Goal: Task Accomplishment & Management: Manage account settings

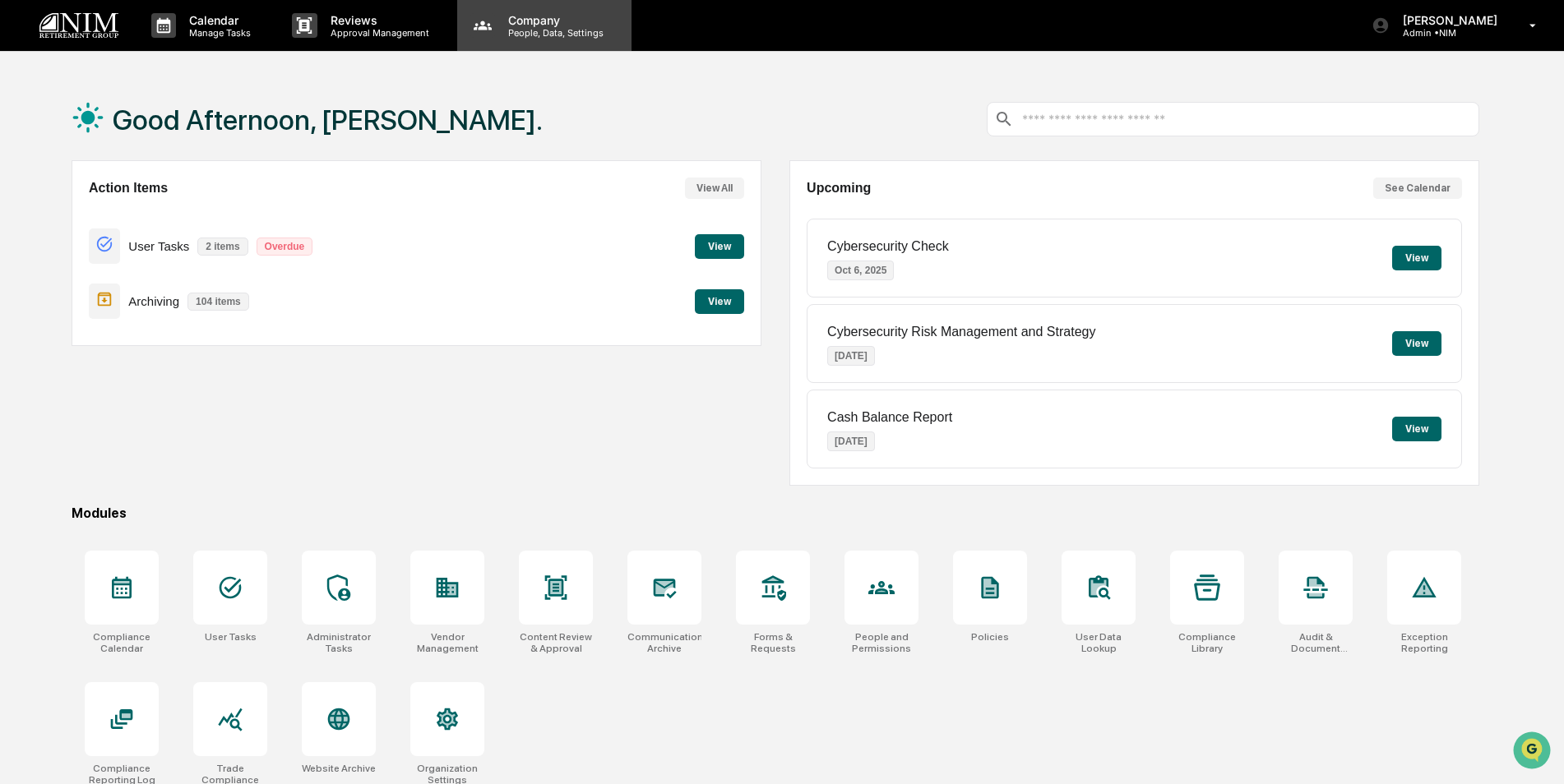
click at [538, 31] on p "People, Data, Settings" at bounding box center [553, 33] width 117 height 12
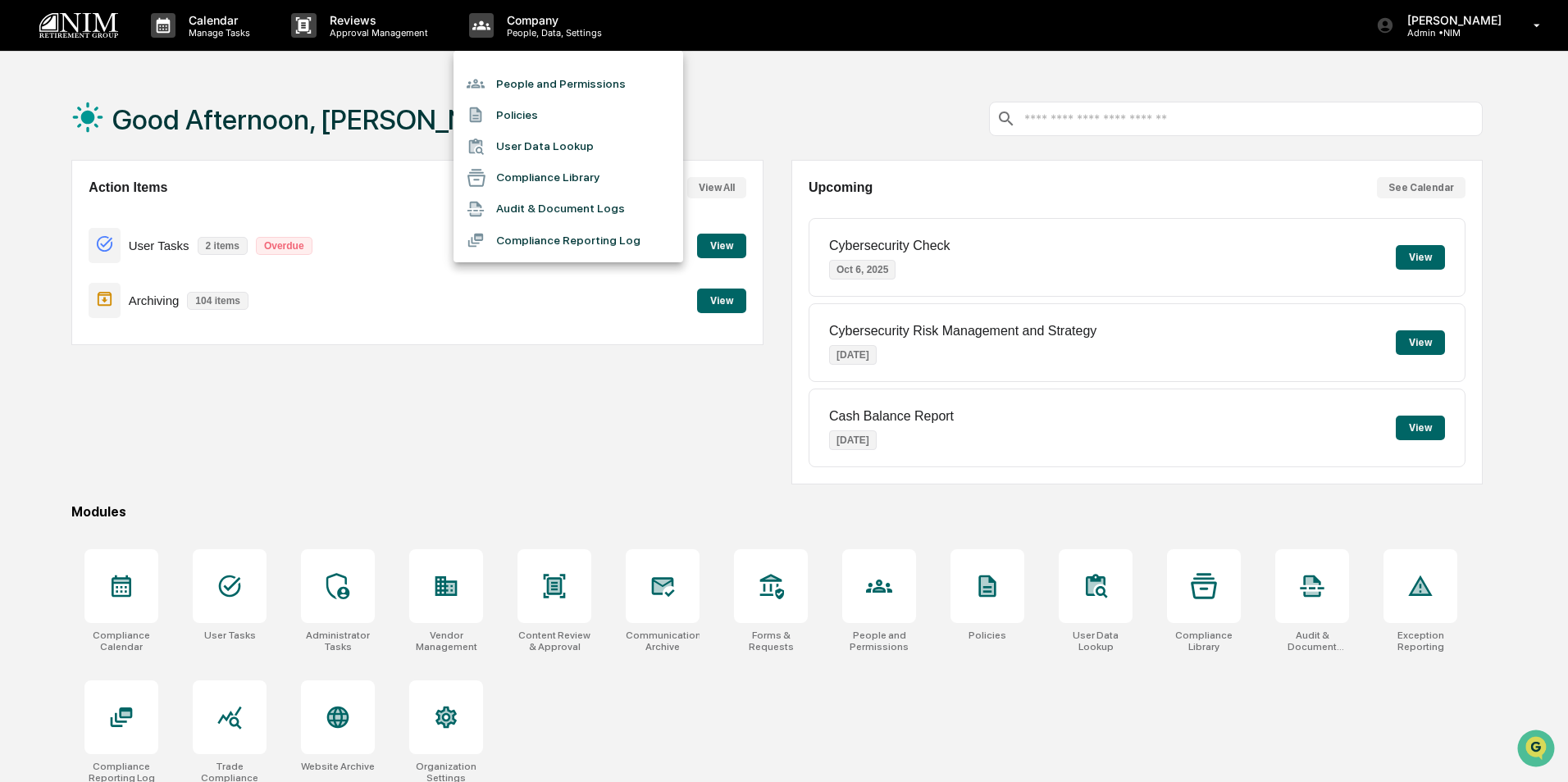
click at [526, 86] on li "People and Permissions" at bounding box center [568, 84] width 230 height 32
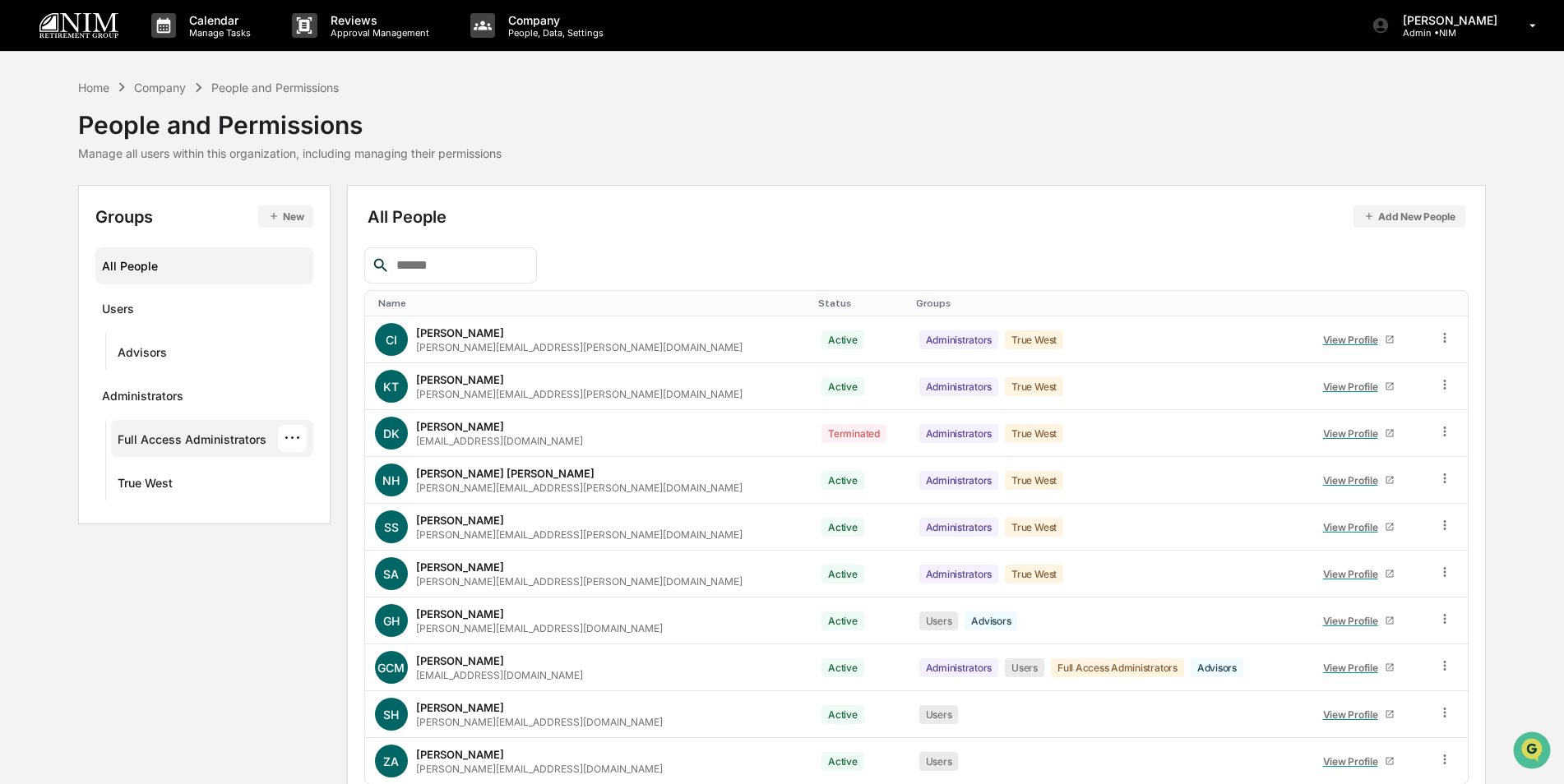
click at [170, 439] on div "Full Access Administrators" at bounding box center [192, 443] width 149 height 20
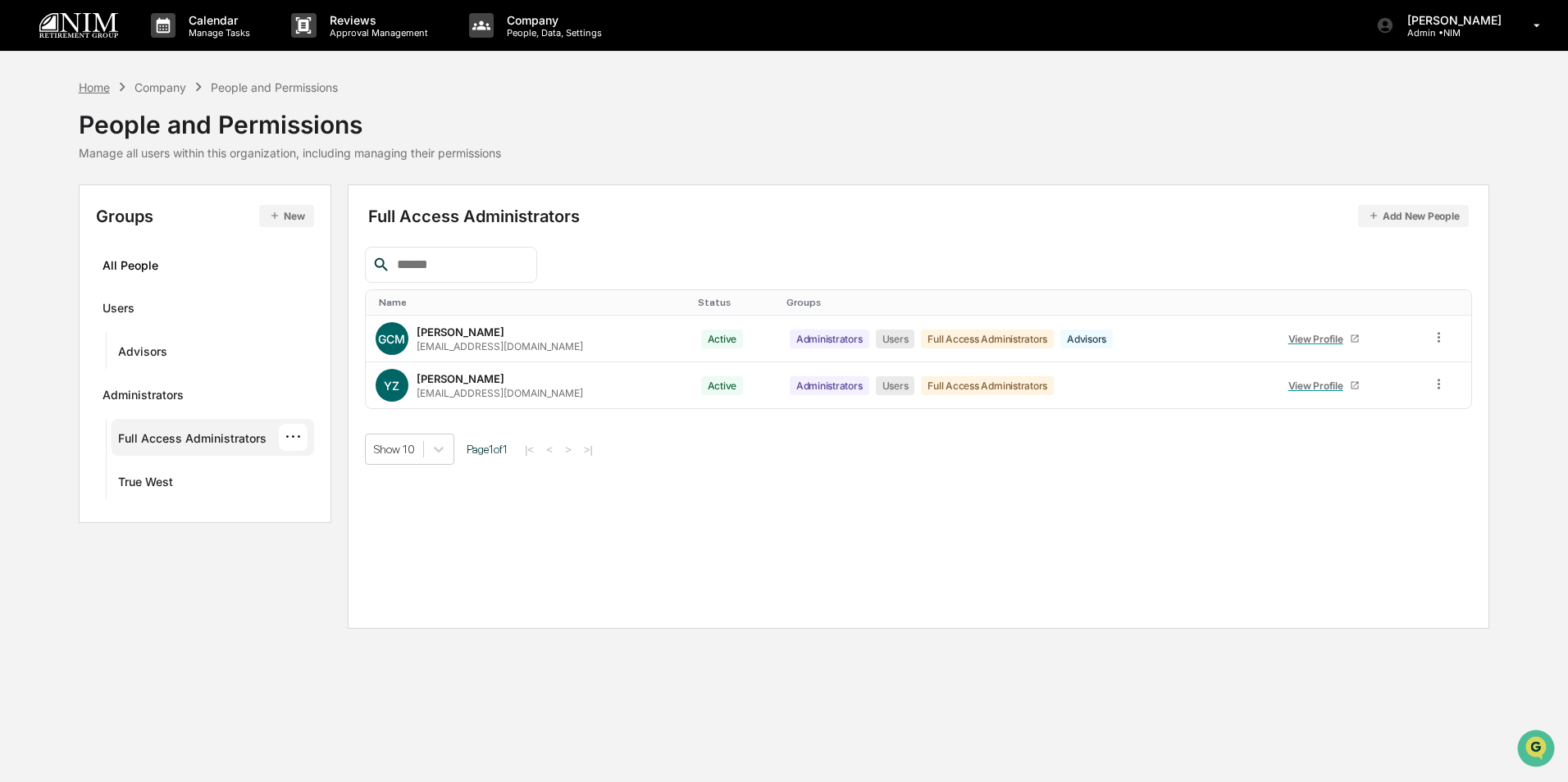
click at [92, 88] on div "Home" at bounding box center [94, 86] width 32 height 14
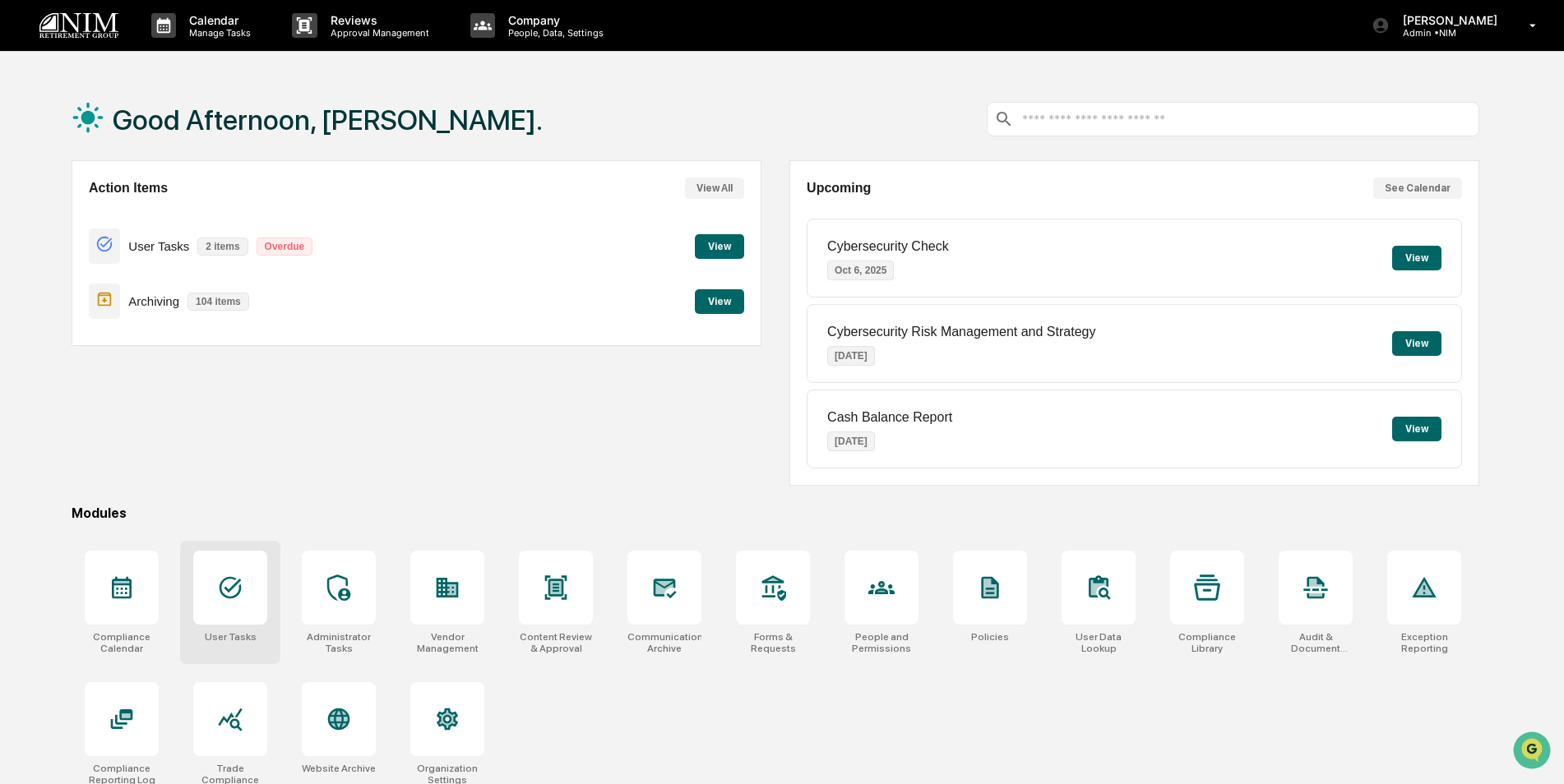
click at [240, 599] on icon at bounding box center [229, 587] width 26 height 26
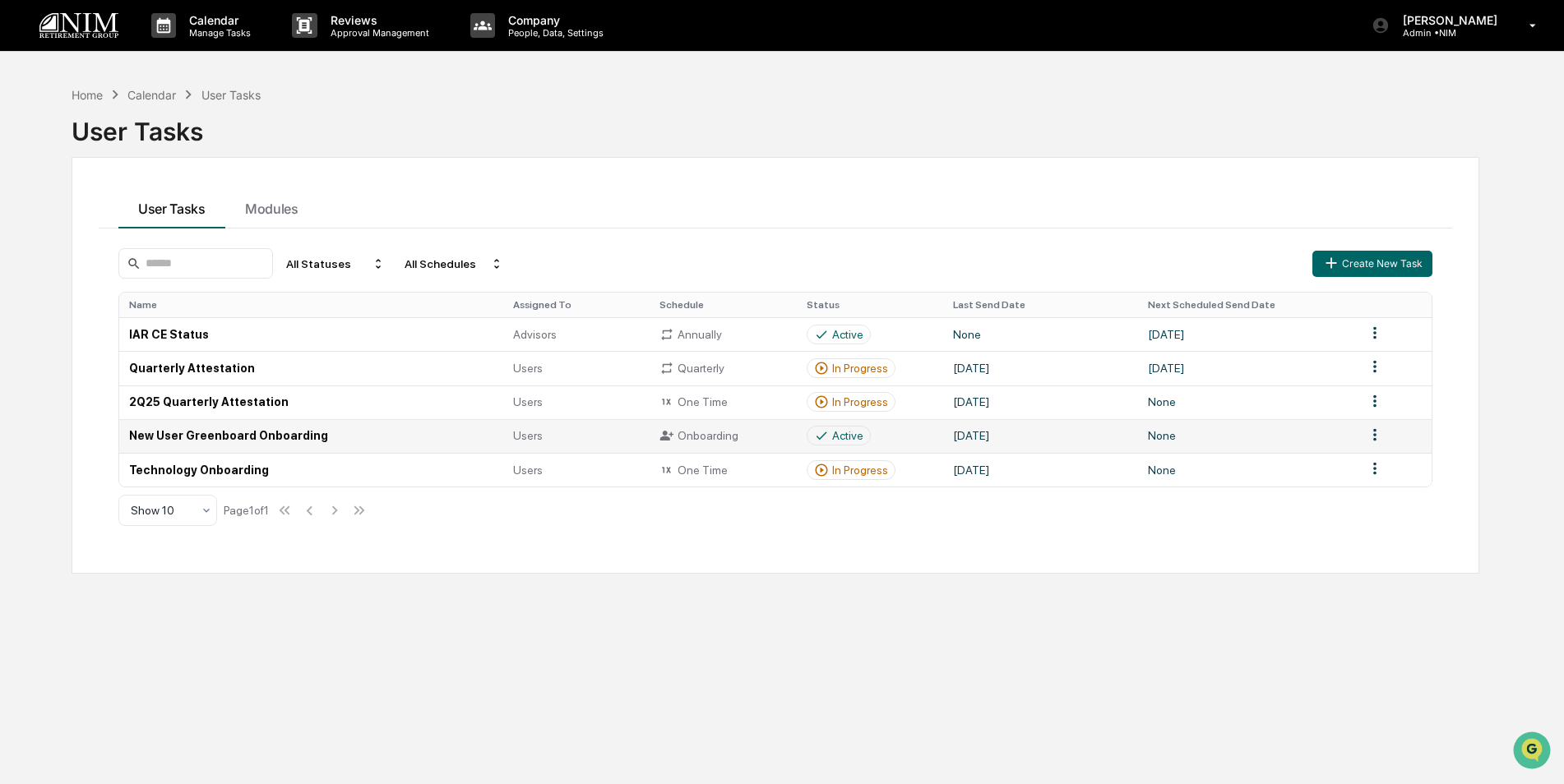
click at [164, 437] on td "New User Greenboard Onboarding" at bounding box center [311, 435] width 384 height 33
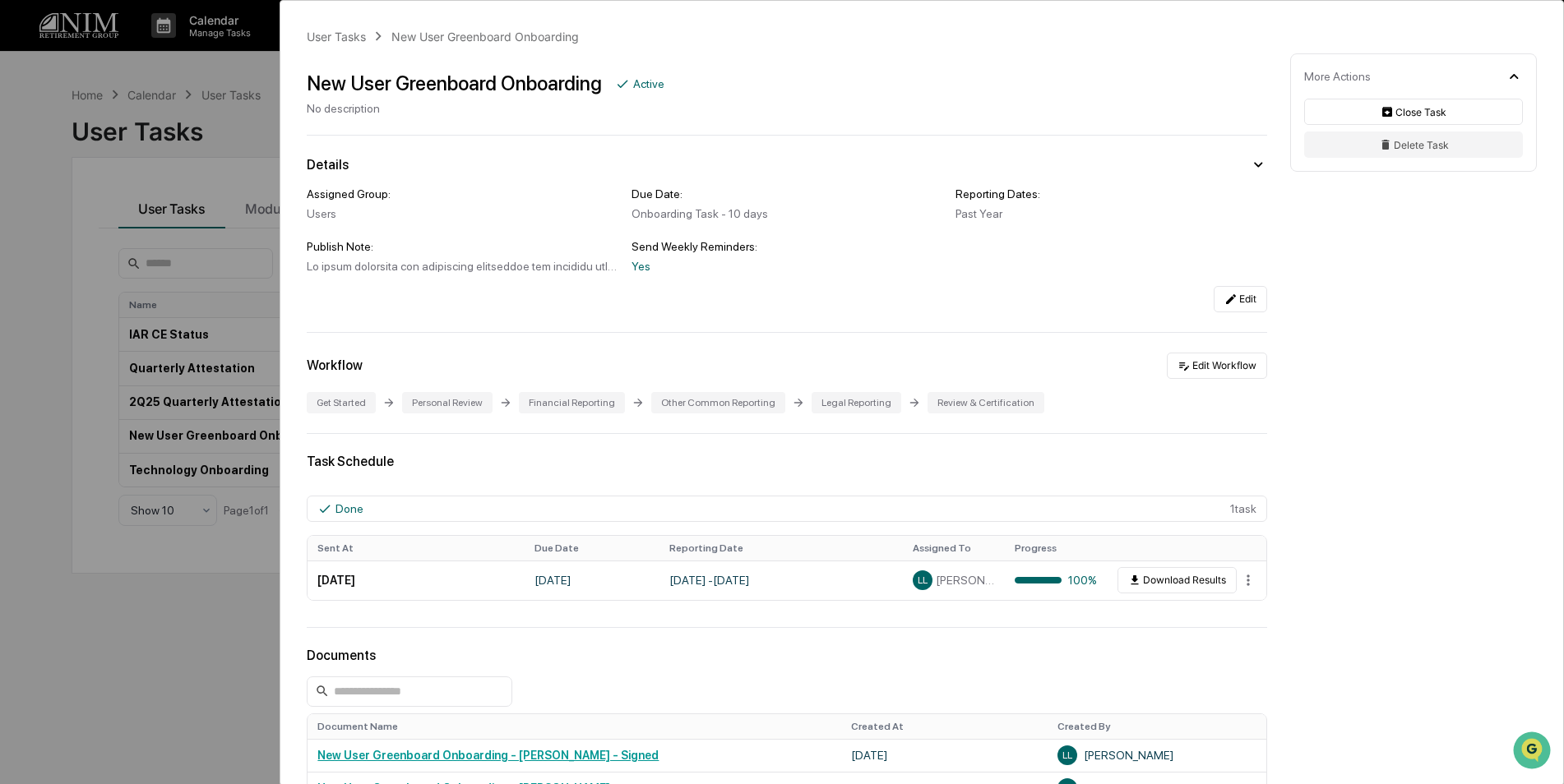
click at [115, 591] on div "User Tasks New User Greenboard Onboarding New User Greenboard Onboarding Active…" at bounding box center [782, 392] width 1564 height 784
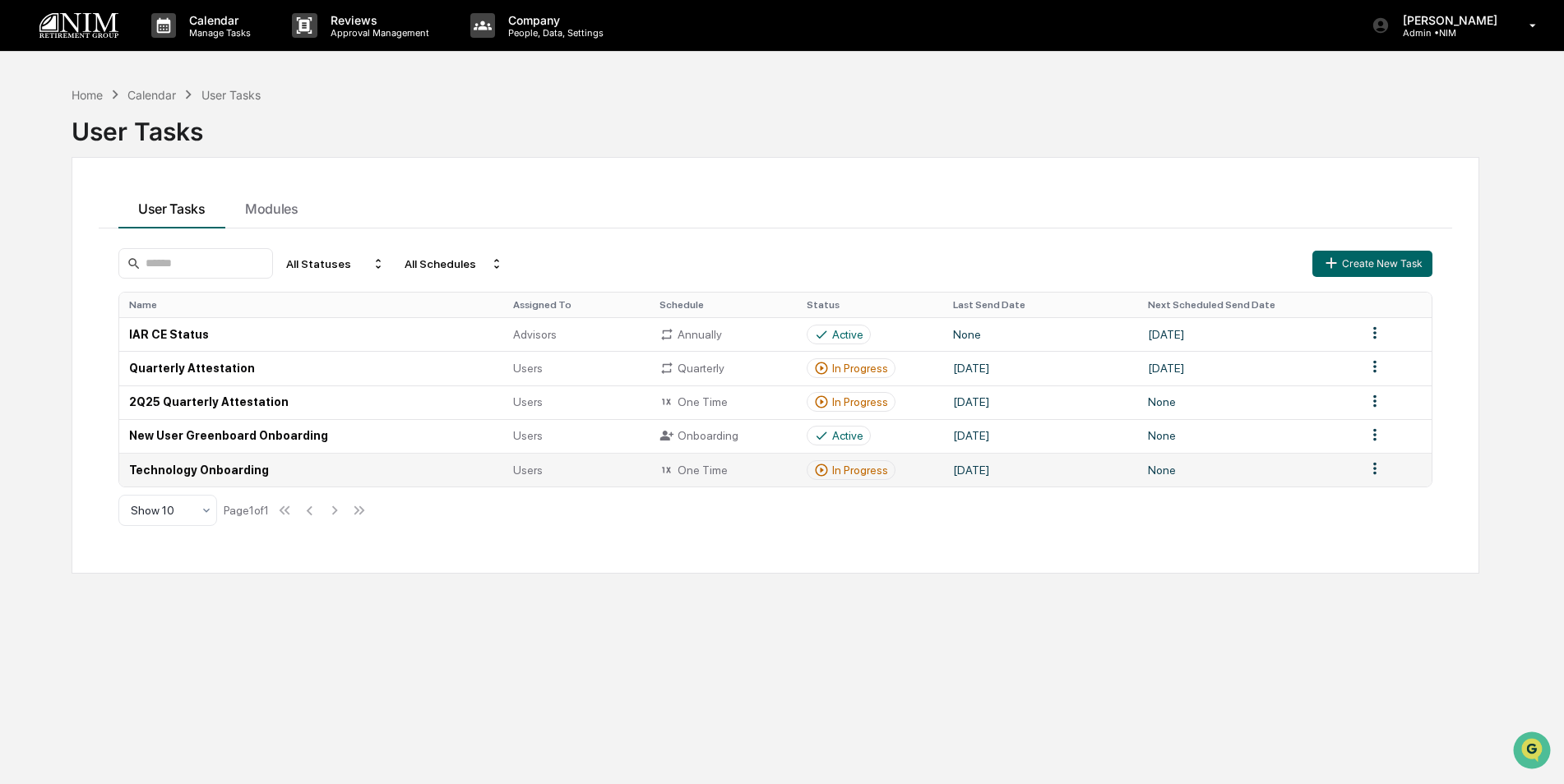
click at [191, 464] on td "Technology Onboarding" at bounding box center [311, 470] width 384 height 33
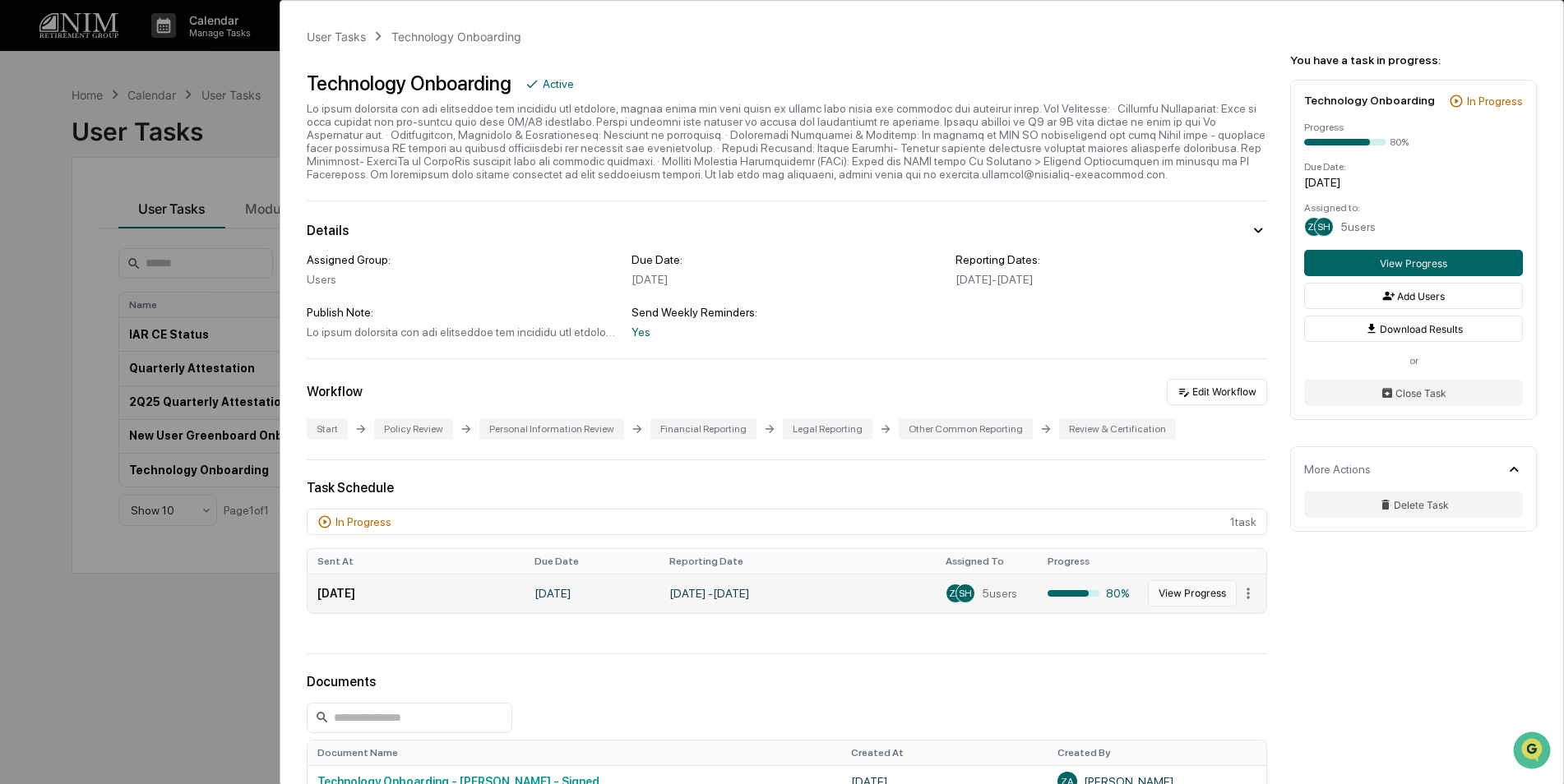
click at [1201, 599] on button "View Progress" at bounding box center [1193, 593] width 89 height 26
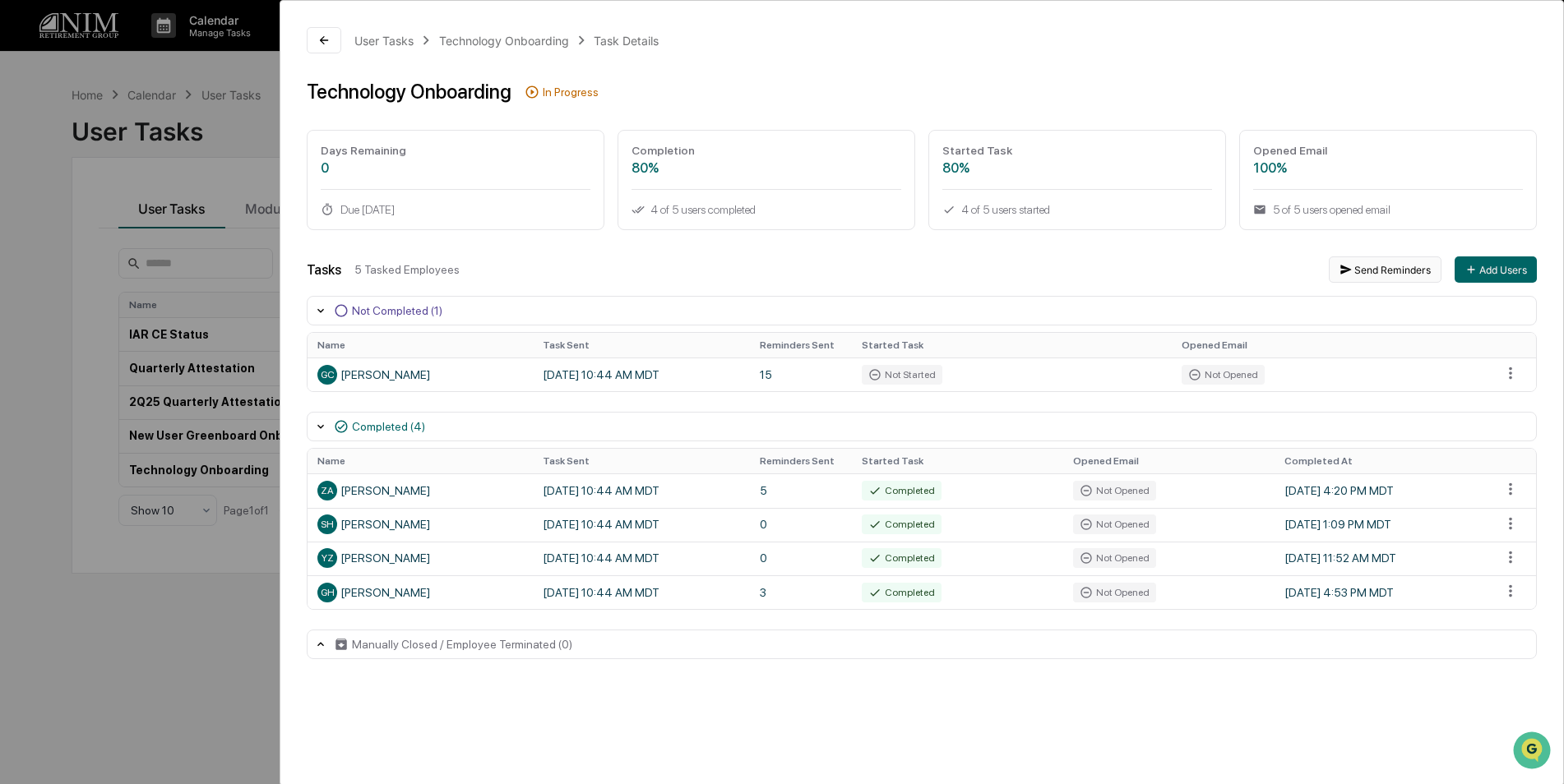
click at [1390, 270] on button "Send Reminders" at bounding box center [1385, 269] width 113 height 26
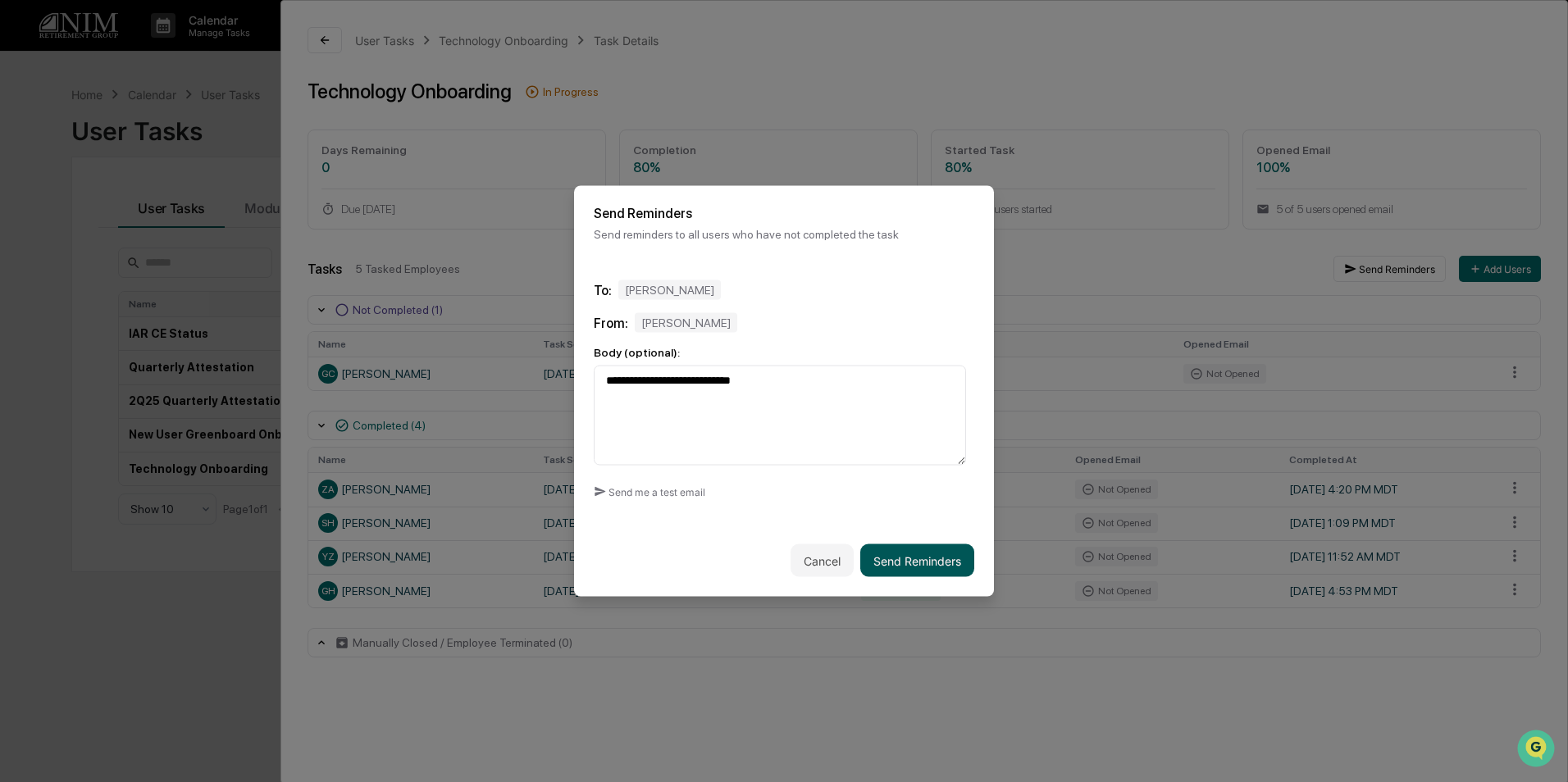
type textarea "**********"
click at [907, 559] on button "Send Reminders" at bounding box center [917, 560] width 114 height 32
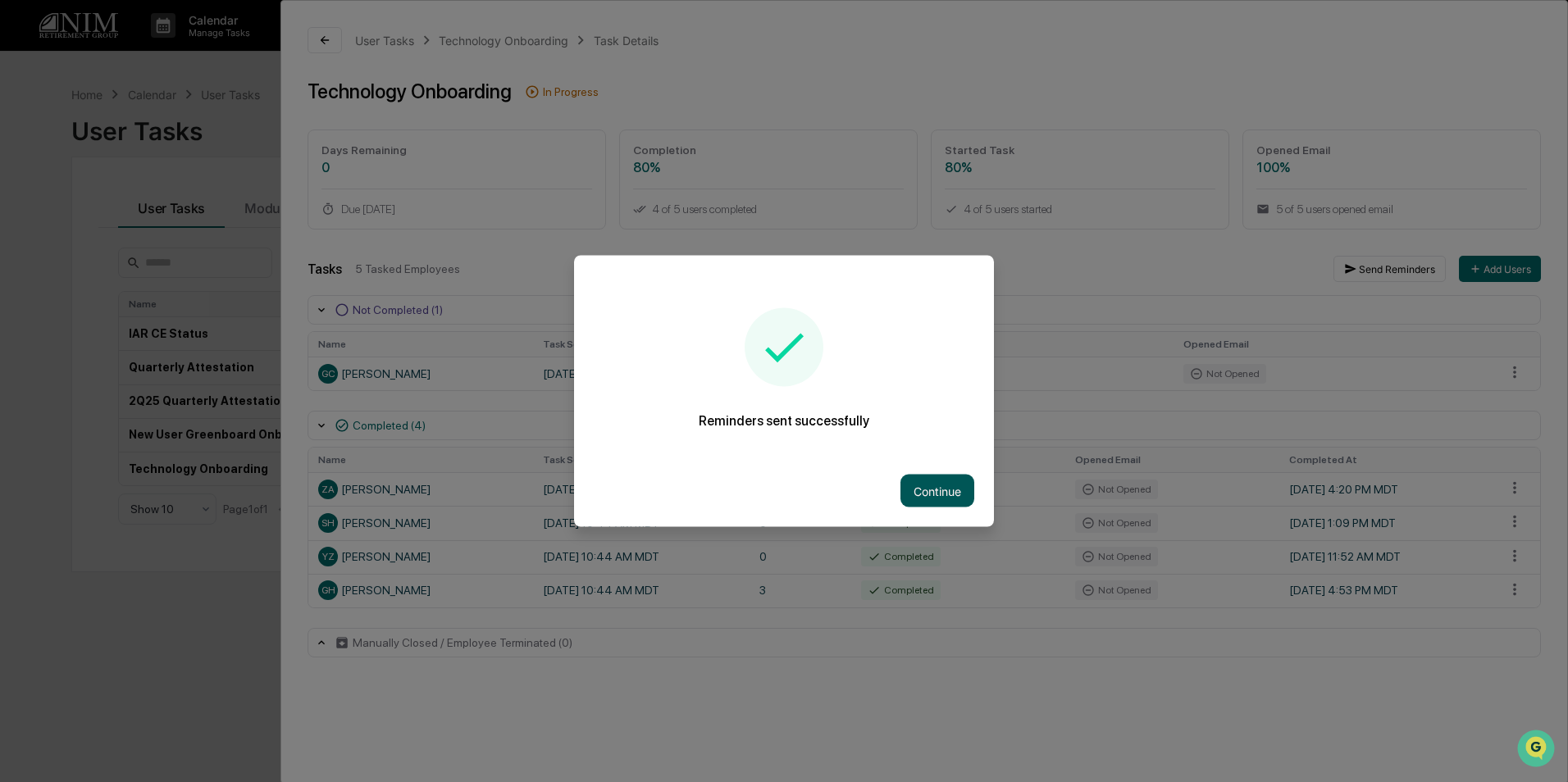
click at [933, 485] on button "Continue" at bounding box center [937, 491] width 74 height 32
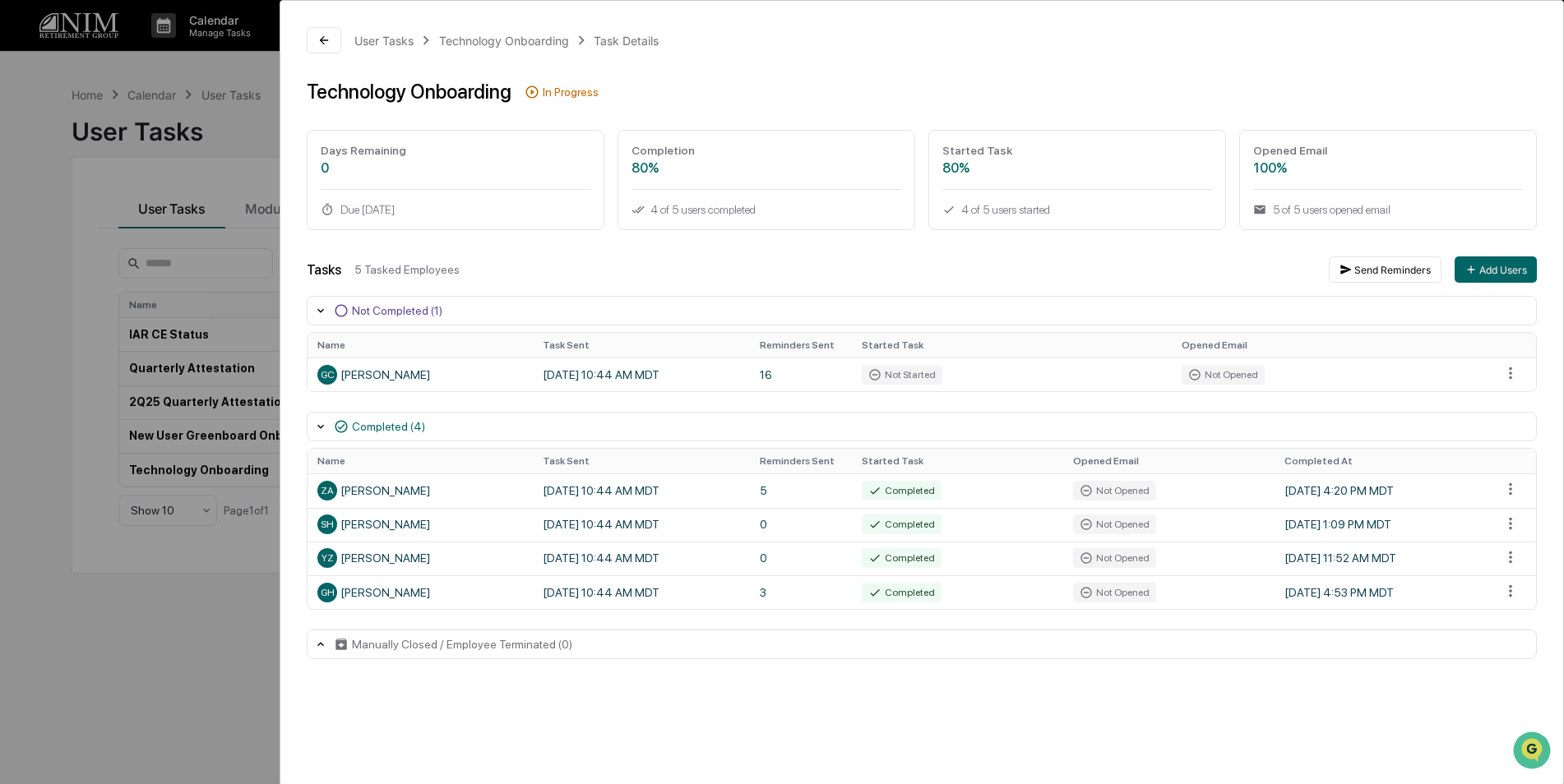
click at [19, 701] on div "User Tasks Technology Onboarding Task Details Technology Onboarding In Progress…" at bounding box center [782, 392] width 1564 height 784
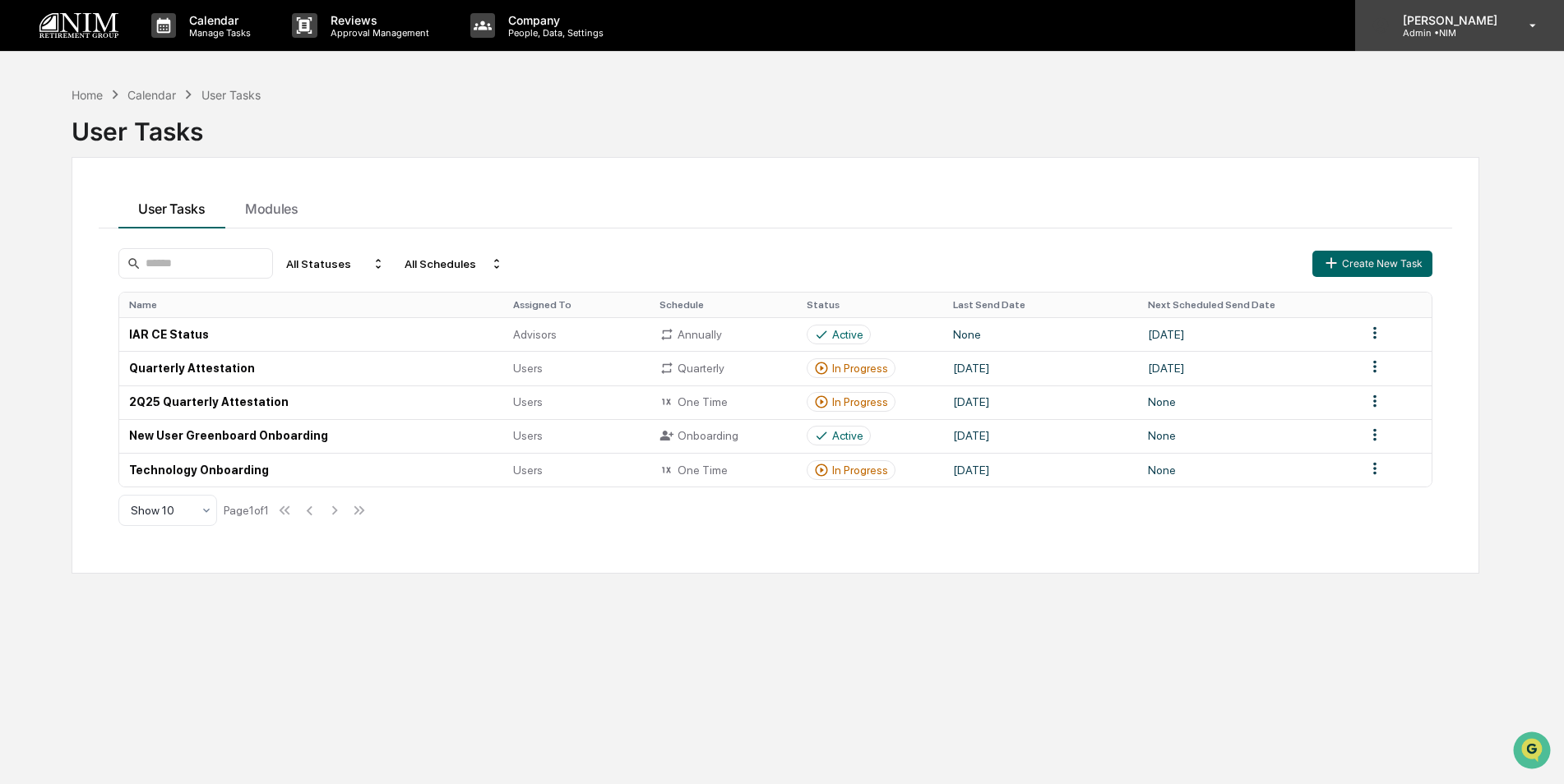
click at [1462, 28] on p "Admin • NIM" at bounding box center [1447, 33] width 116 height 12
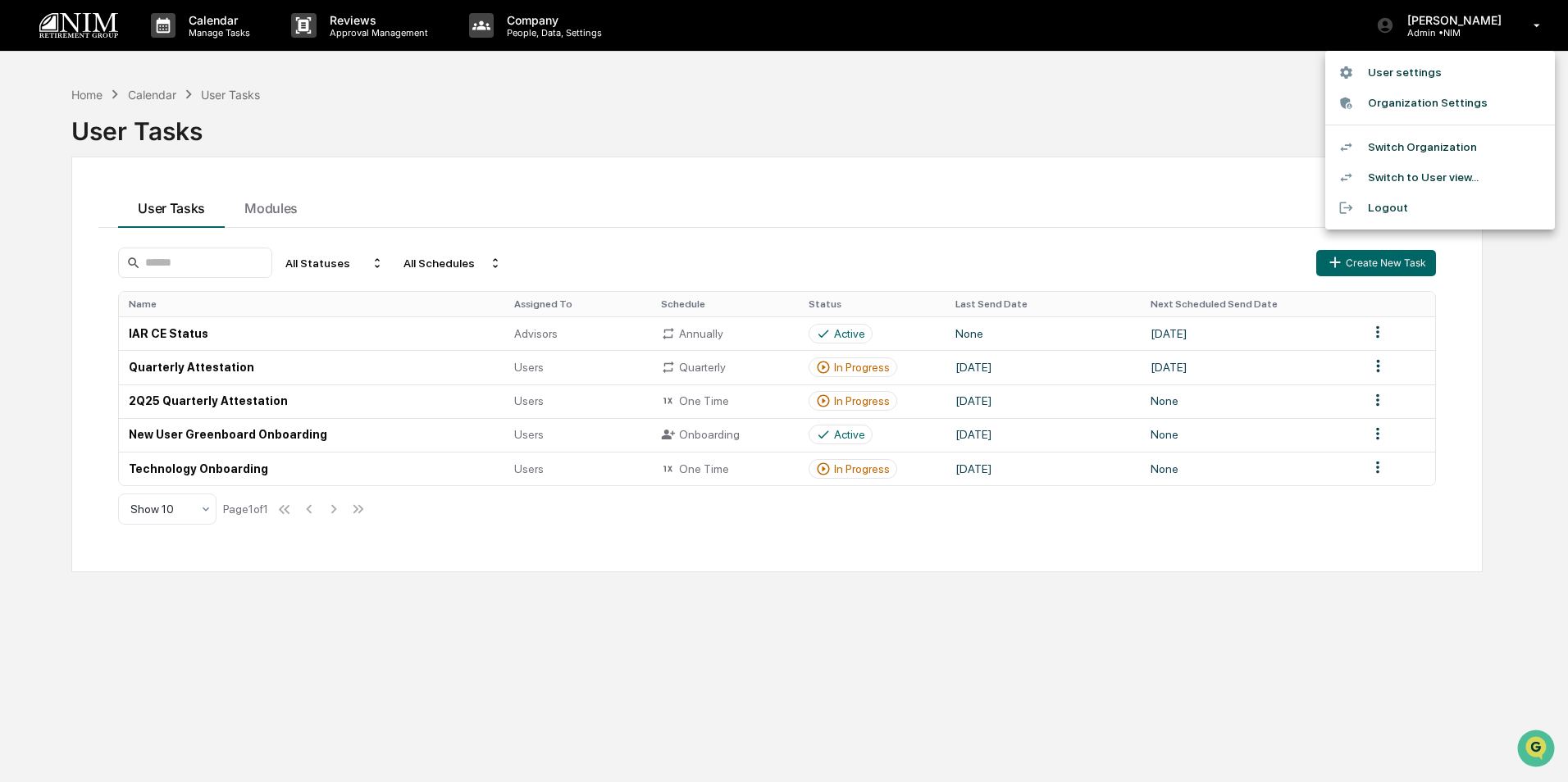
click at [1422, 144] on li "Switch Organization" at bounding box center [1440, 148] width 230 height 31
